Goal: Information Seeking & Learning: Learn about a topic

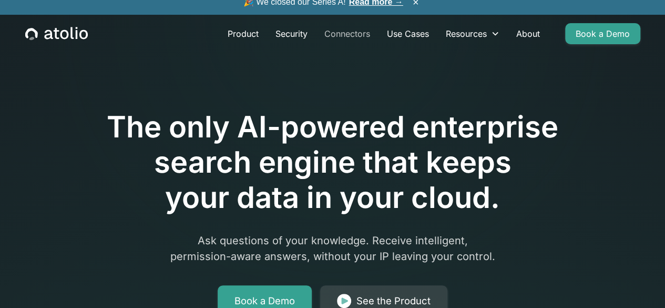
click at [362, 44] on link "Connectors" at bounding box center [347, 33] width 63 height 21
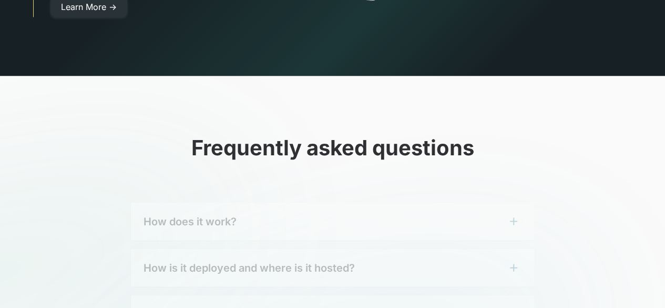
scroll to position [3207, 0]
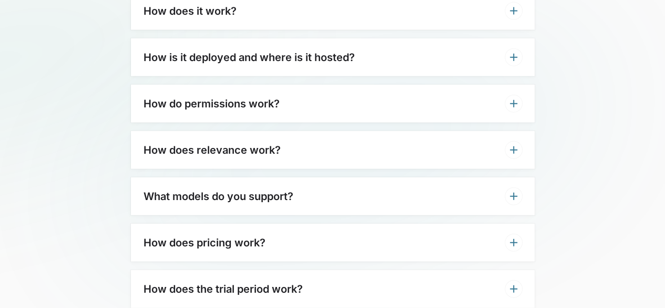
click at [329, 94] on div "How do permissions work?" at bounding box center [333, 104] width 404 height 38
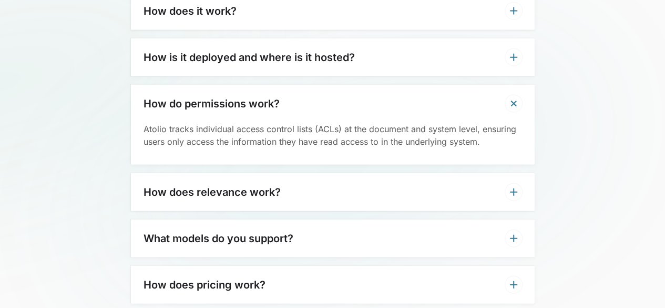
click at [413, 180] on div "How does relevance work?" at bounding box center [333, 192] width 404 height 38
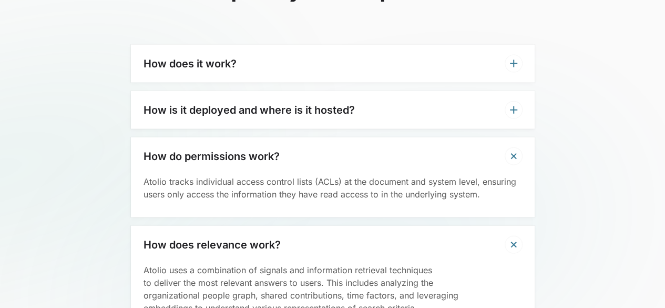
scroll to position [3102, 0]
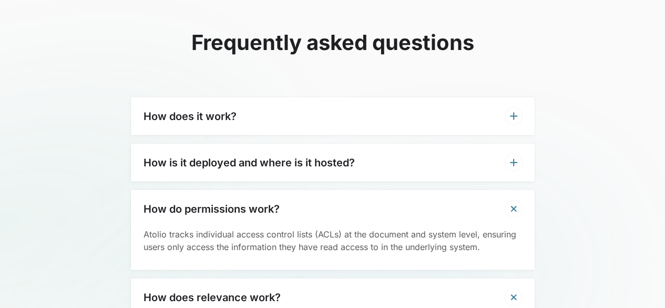
click at [299, 97] on div "How does it work?" at bounding box center [333, 116] width 404 height 38
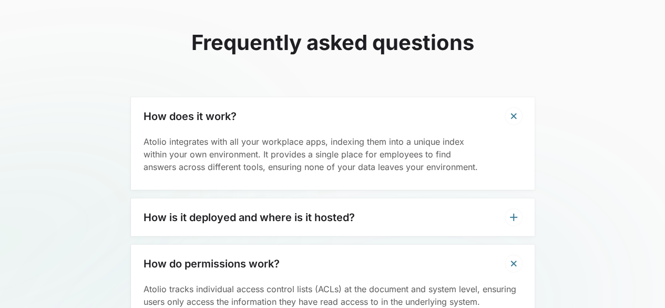
click at [444, 198] on div "How is it deployed and where is it hosted?" at bounding box center [333, 217] width 404 height 38
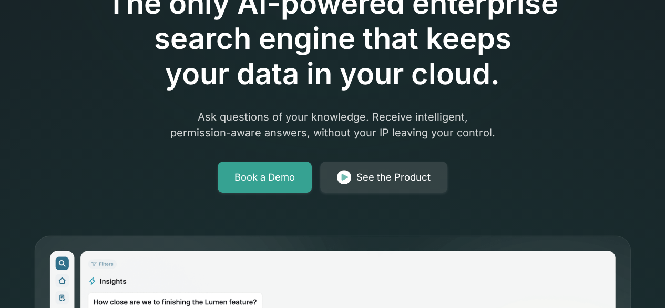
scroll to position [0, 0]
